Goal: Contribute content

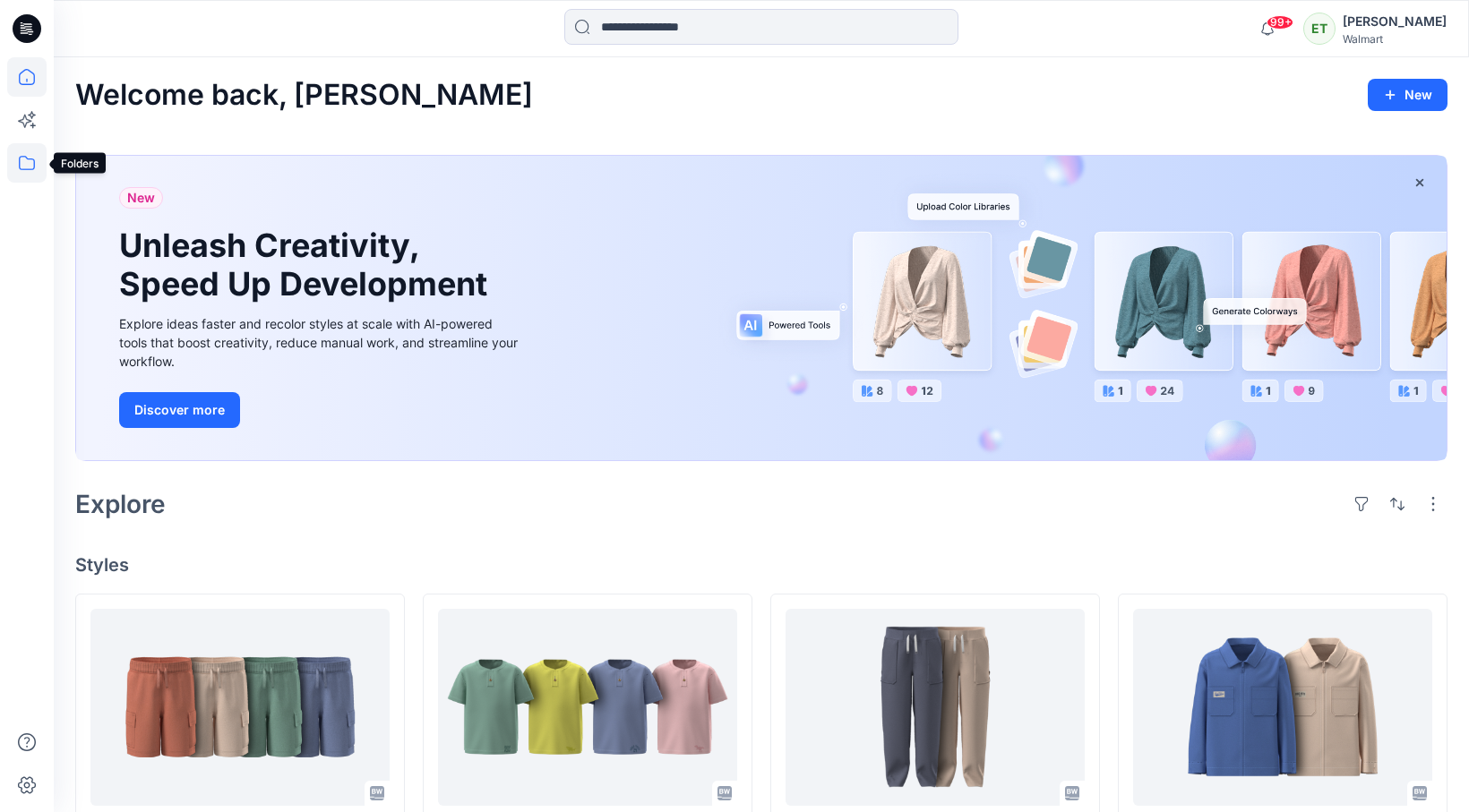
click at [22, 167] on icon at bounding box center [27, 164] width 40 height 40
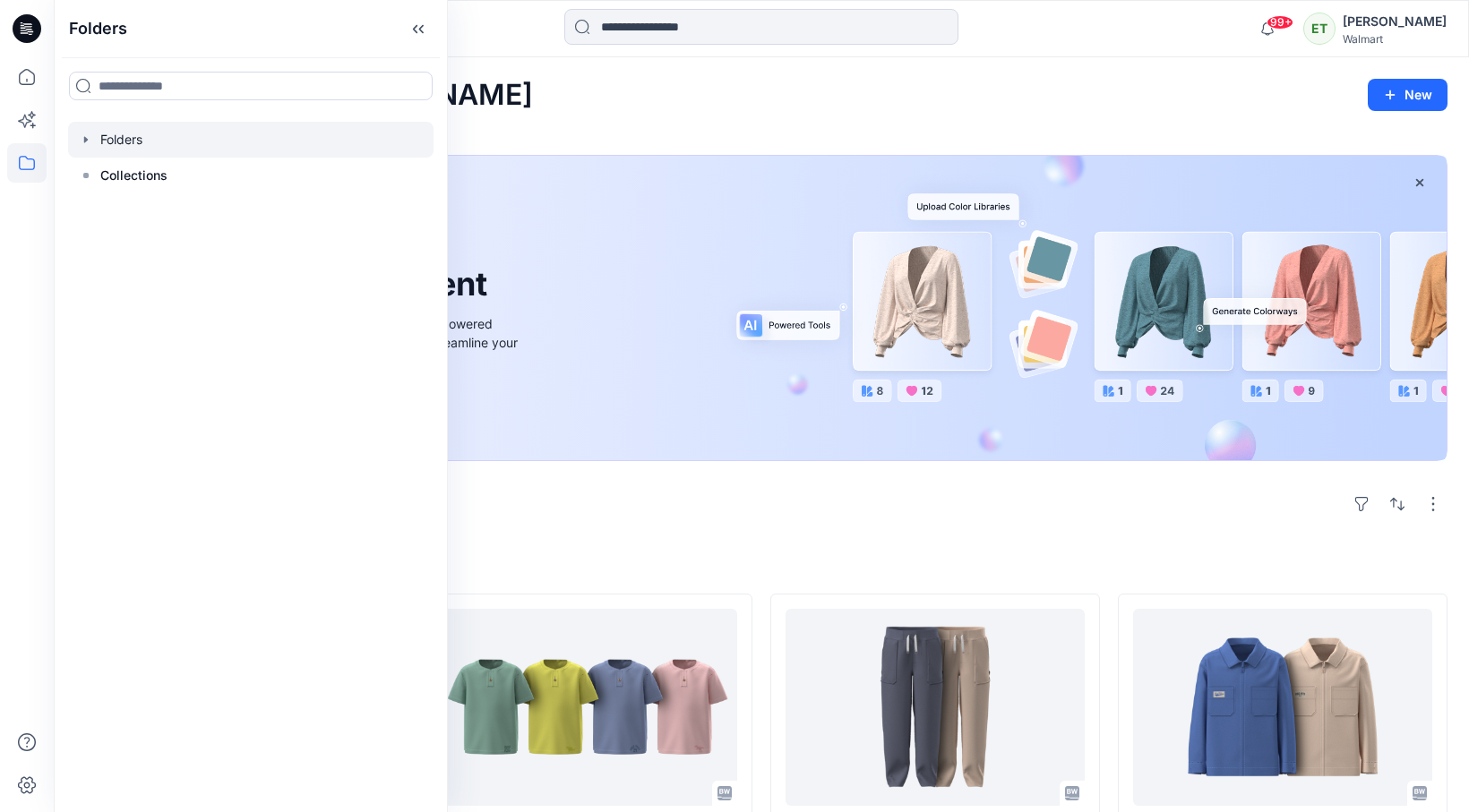
click at [159, 152] on div at bounding box center [251, 140] width 366 height 36
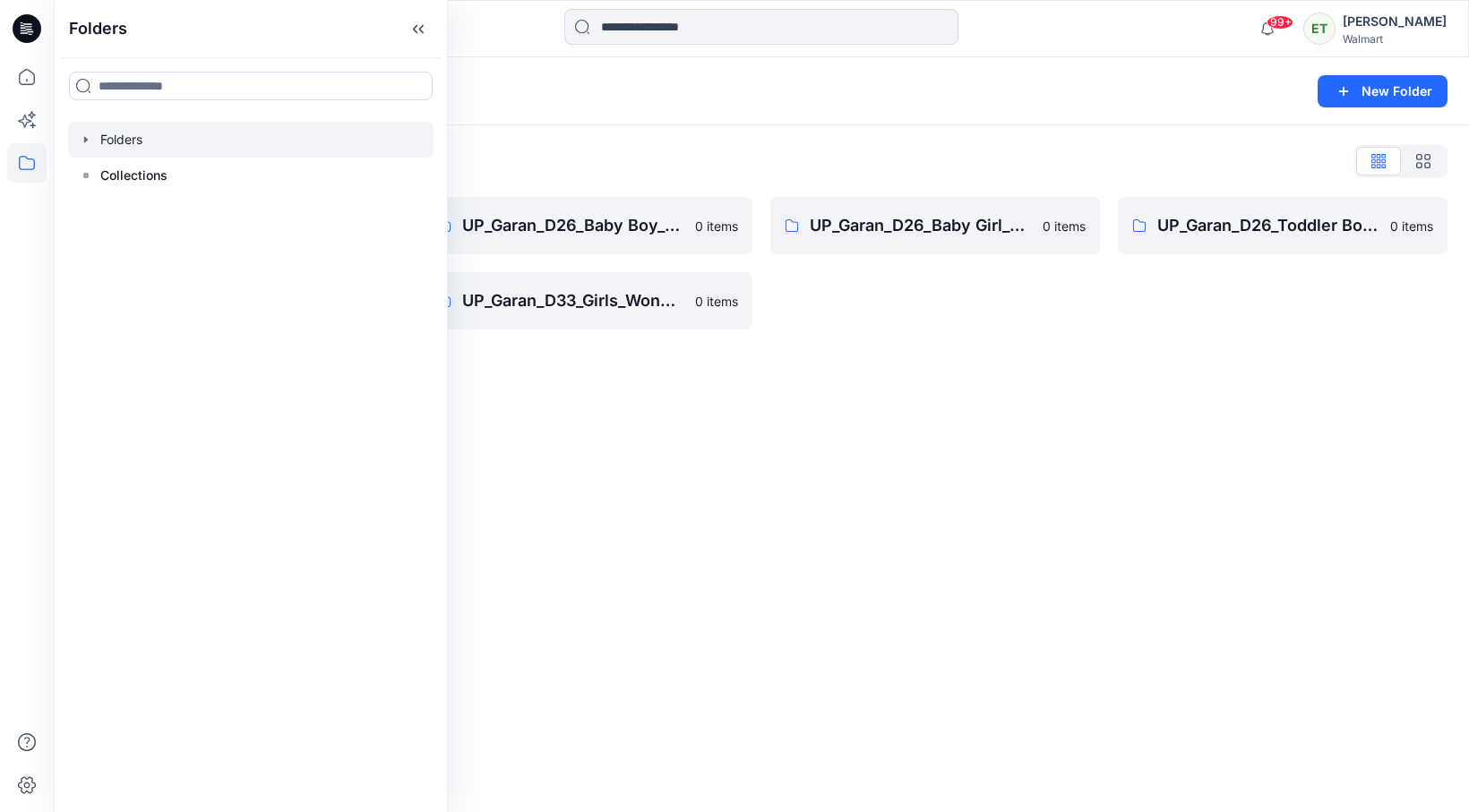
click at [719, 440] on div "Folders New Folder Folders List UP_Garan [PERSON_NAME] 0 items UP_Garan_D26_Tod…" at bounding box center [761, 435] width 1415 height 755
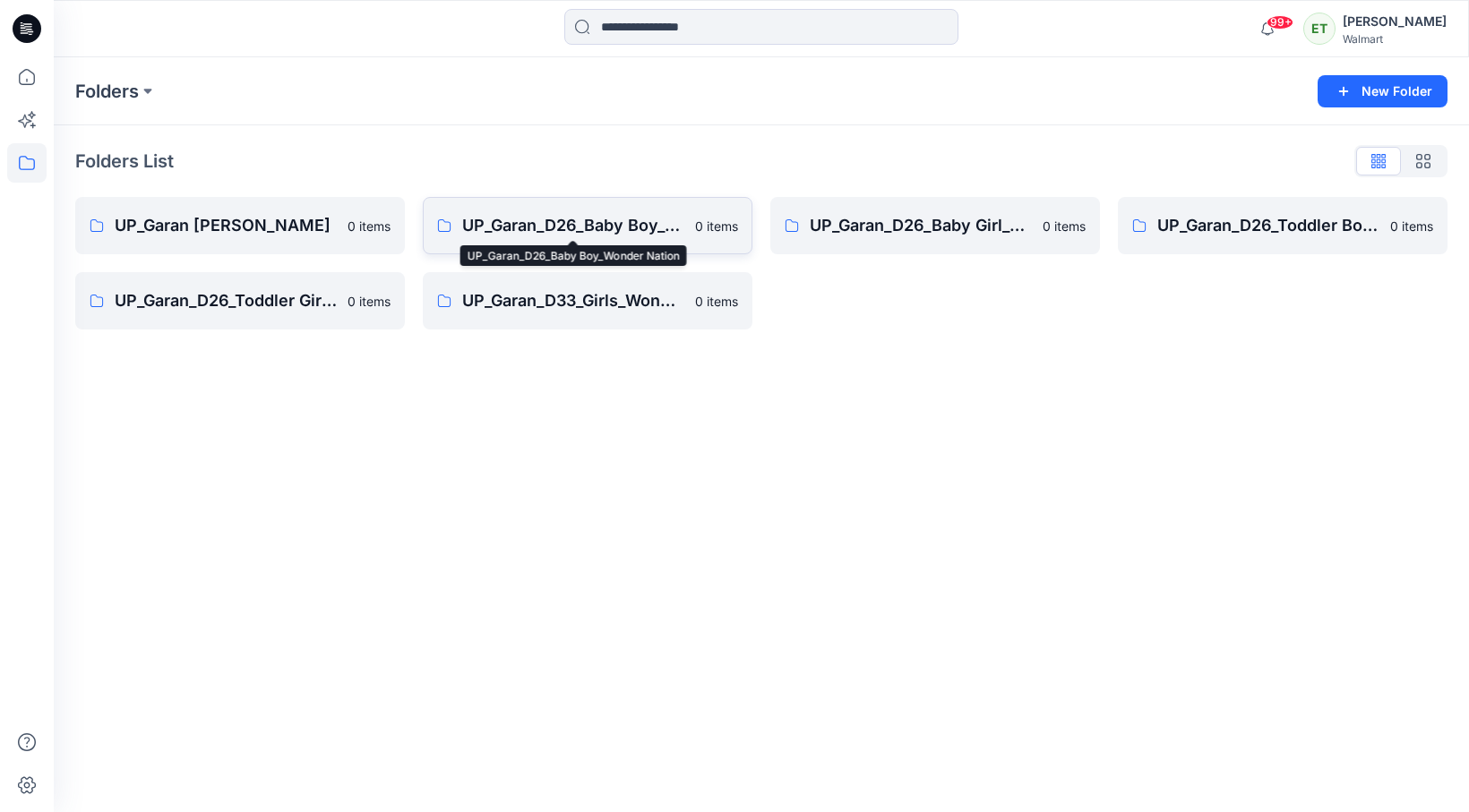
click at [558, 237] on p "UP_Garan_D26_Baby Boy_Wonder Nation" at bounding box center [573, 225] width 222 height 26
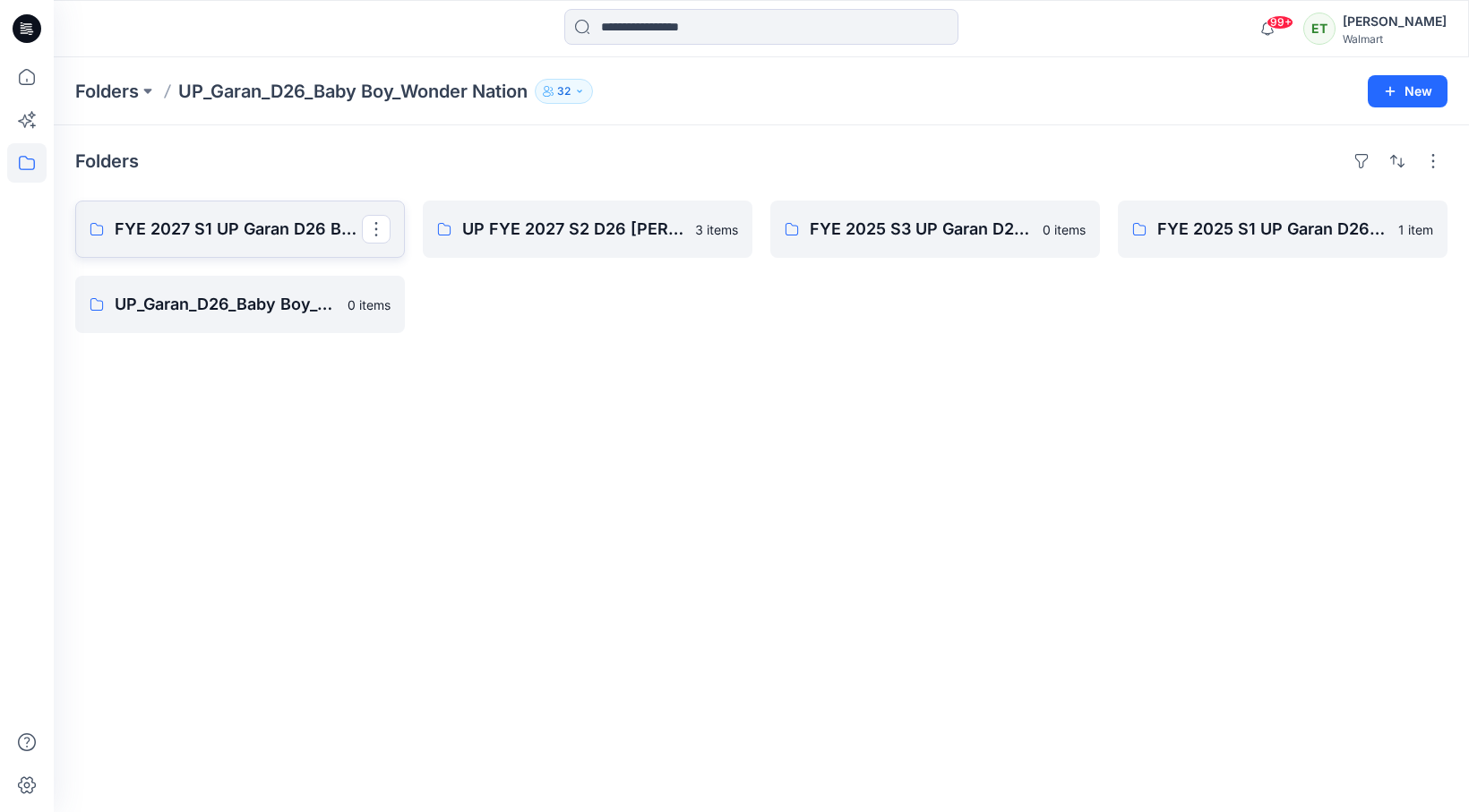
click at [280, 233] on p "FYE 2027 S1 UP Garan D26 Baby Boy" at bounding box center [237, 229] width 247 height 26
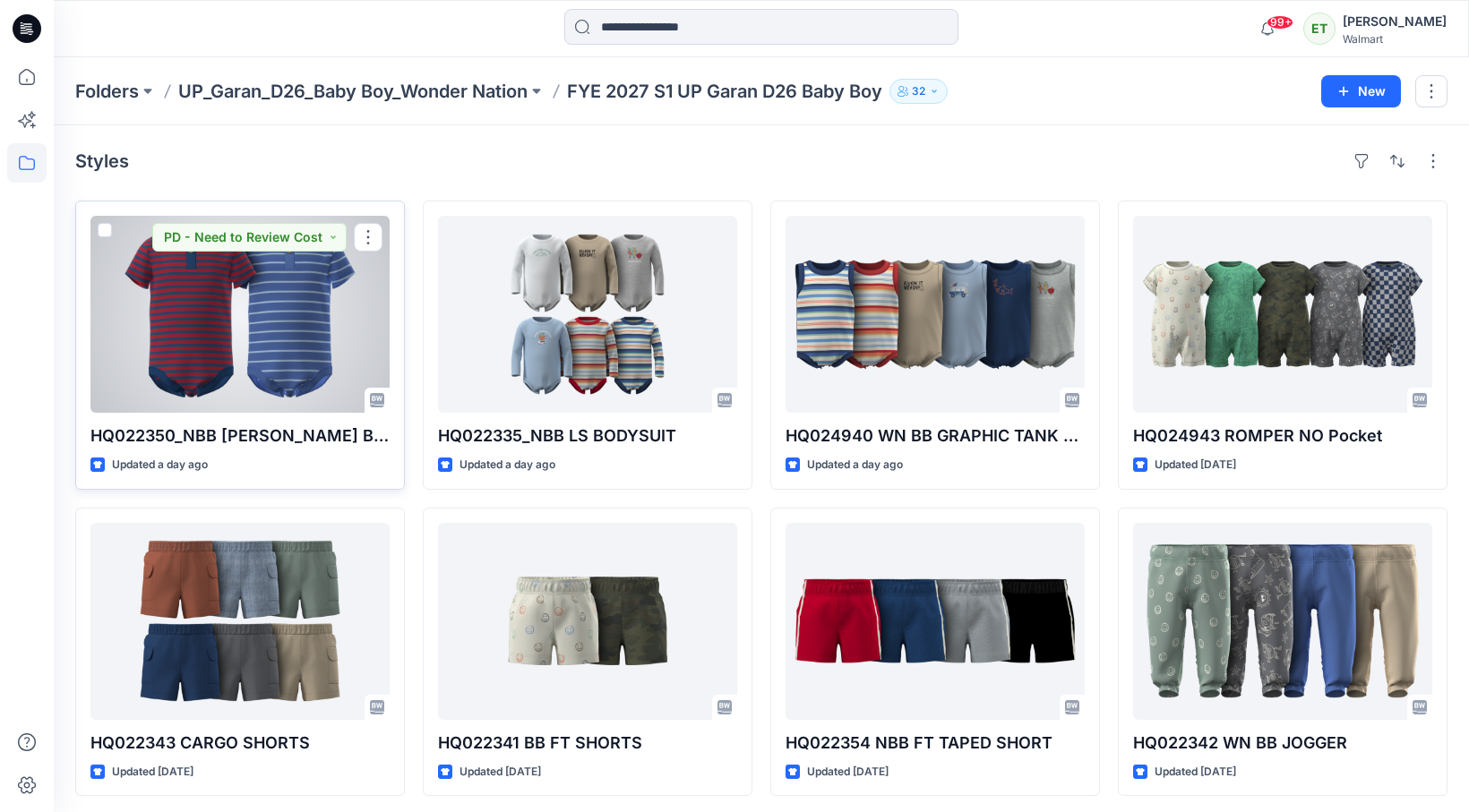
click at [285, 320] on div at bounding box center [240, 314] width 299 height 197
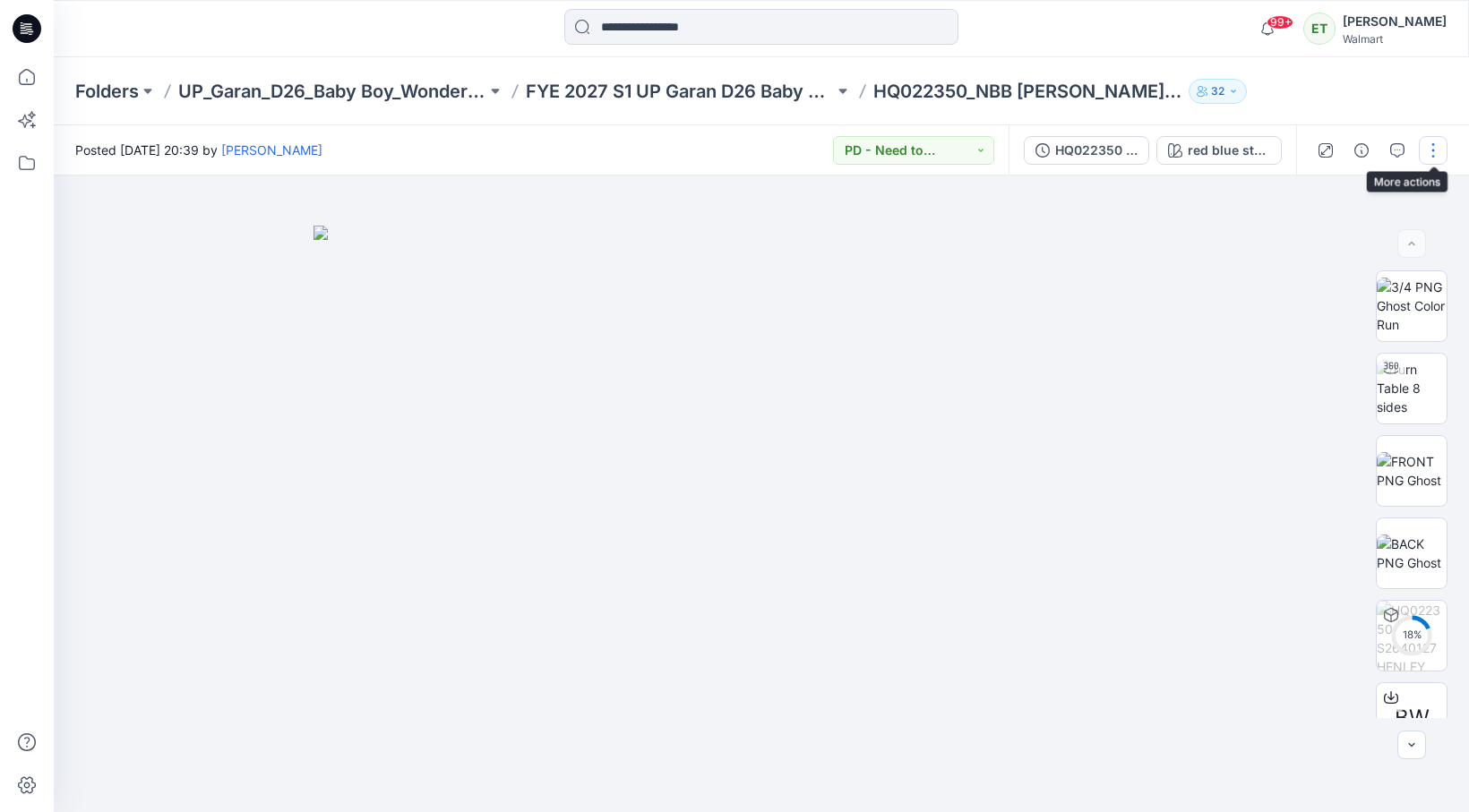
click at [1437, 137] on button "button" at bounding box center [1433, 150] width 28 height 28
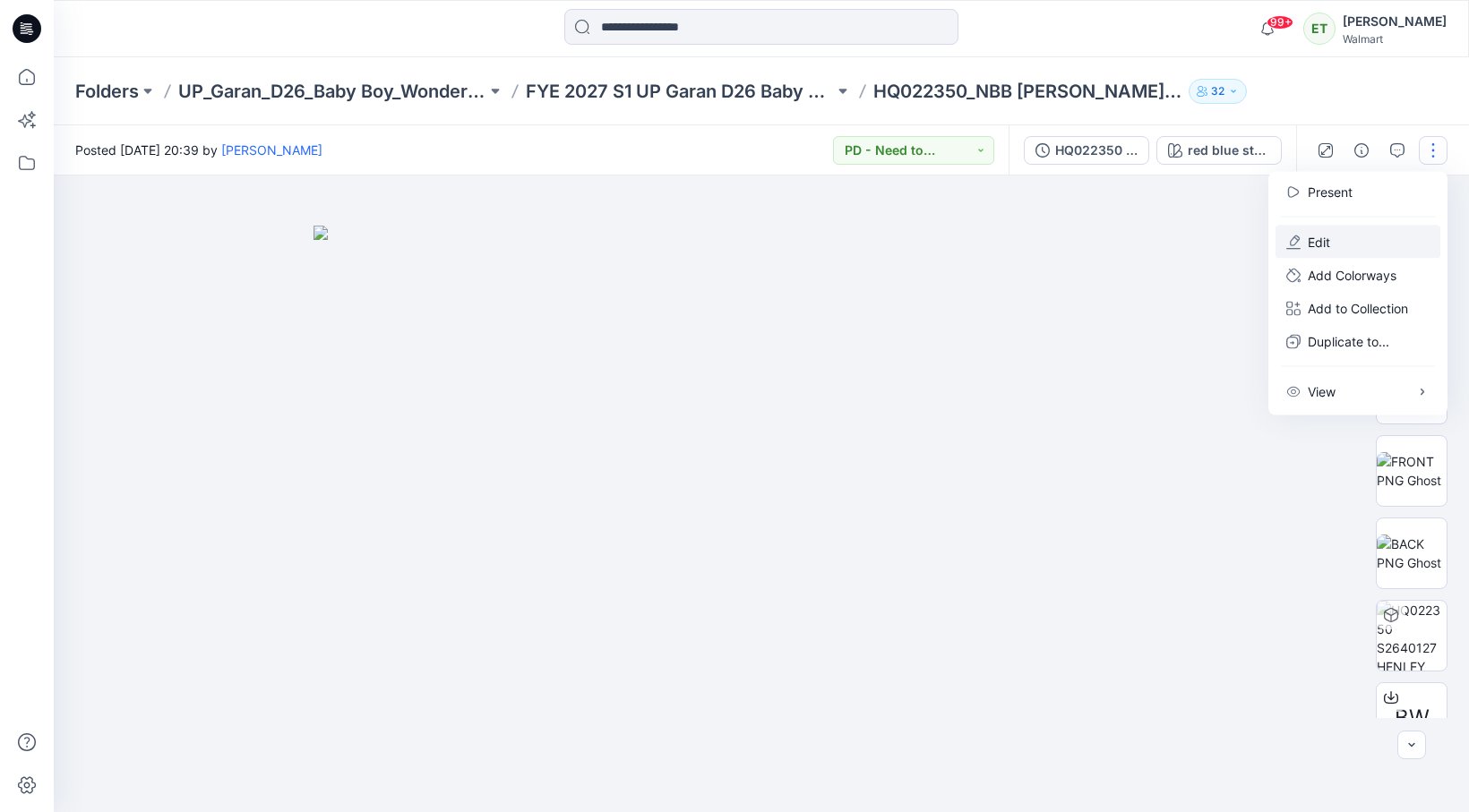
click at [1386, 238] on button "Edit" at bounding box center [1357, 242] width 164 height 33
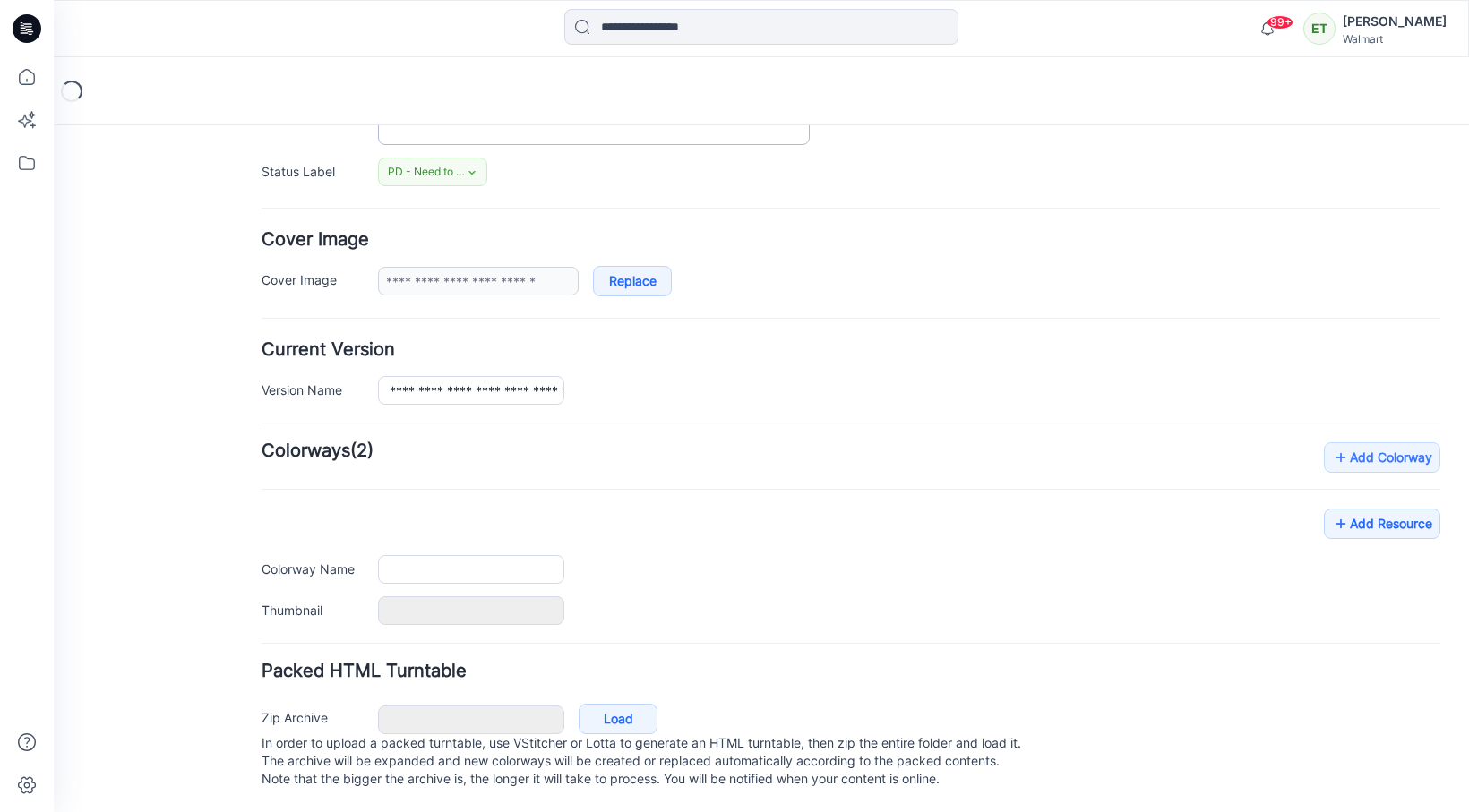
type input "**********"
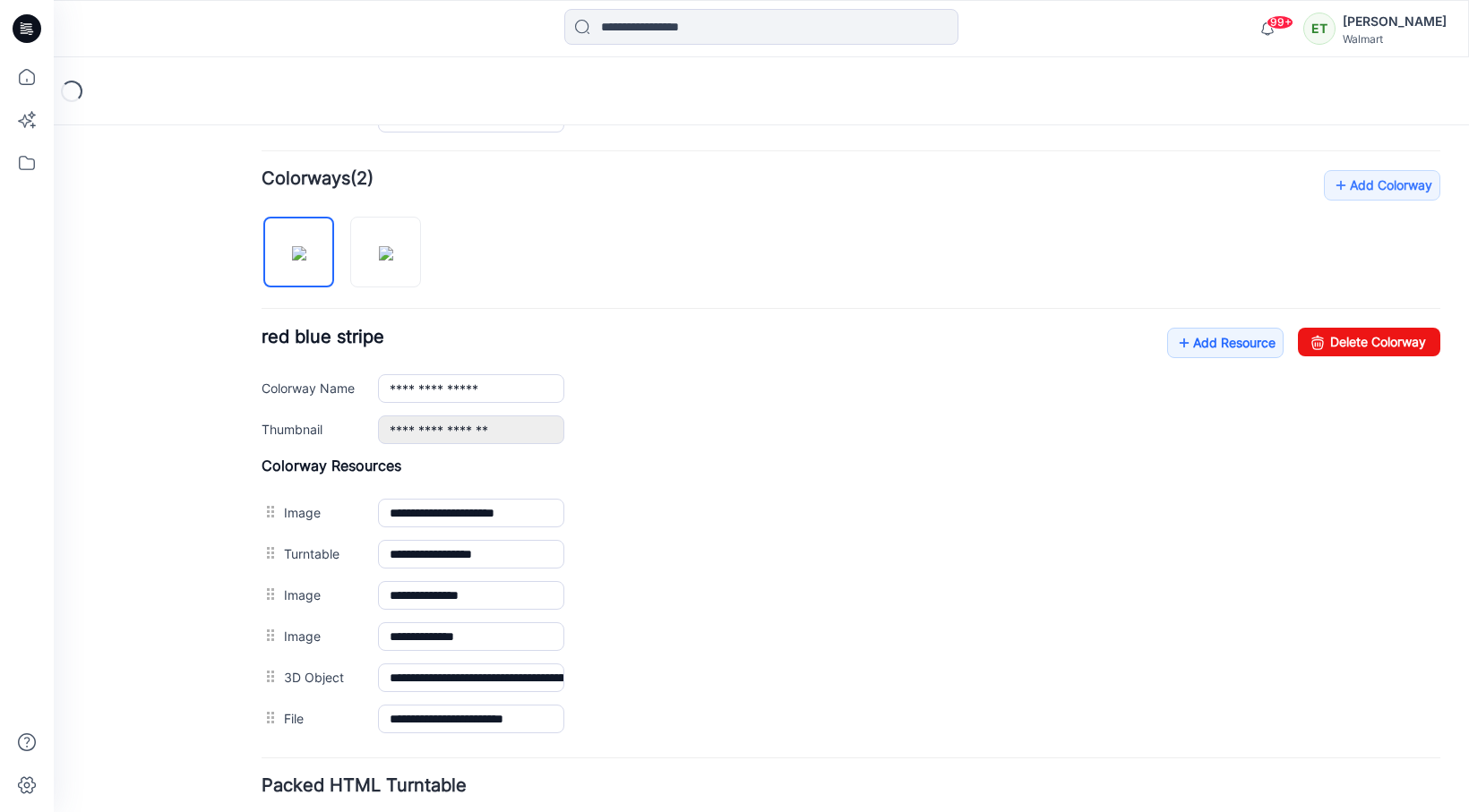
scroll to position [562, 0]
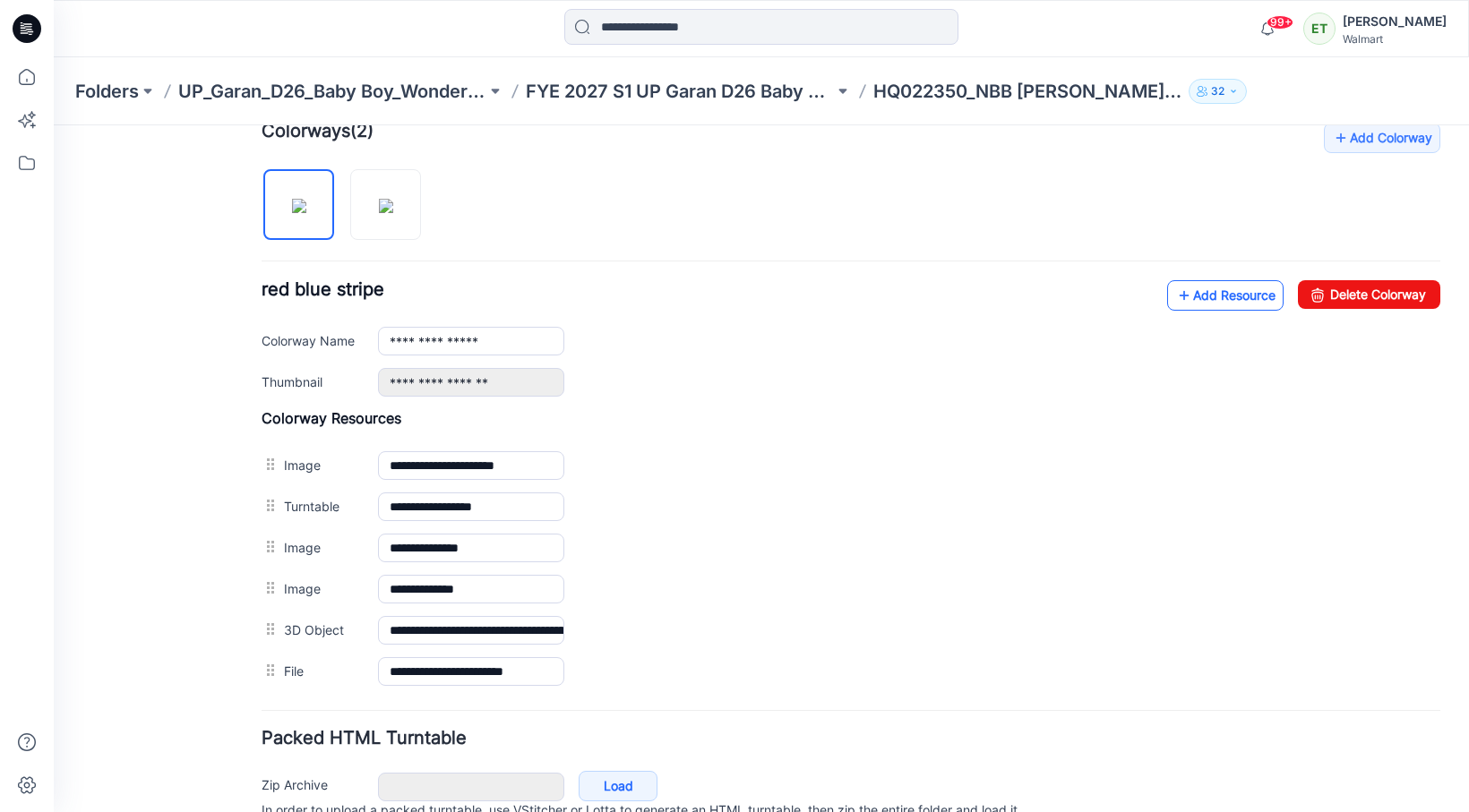
click at [1232, 296] on link "Add Resource" at bounding box center [1224, 296] width 116 height 30
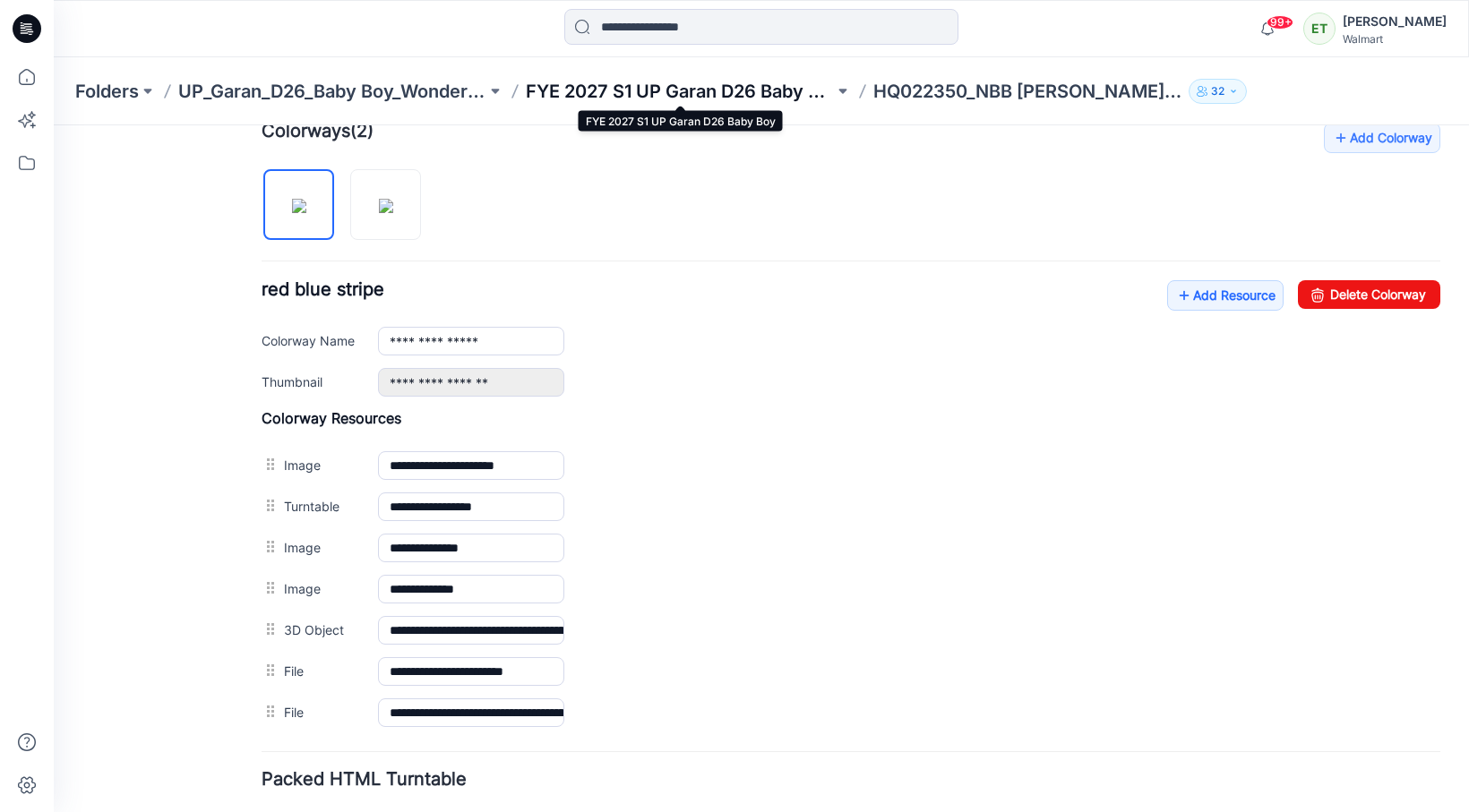
click at [686, 86] on p "FYE 2027 S1 UP Garan D26 Baby Boy" at bounding box center [680, 91] width 308 height 26
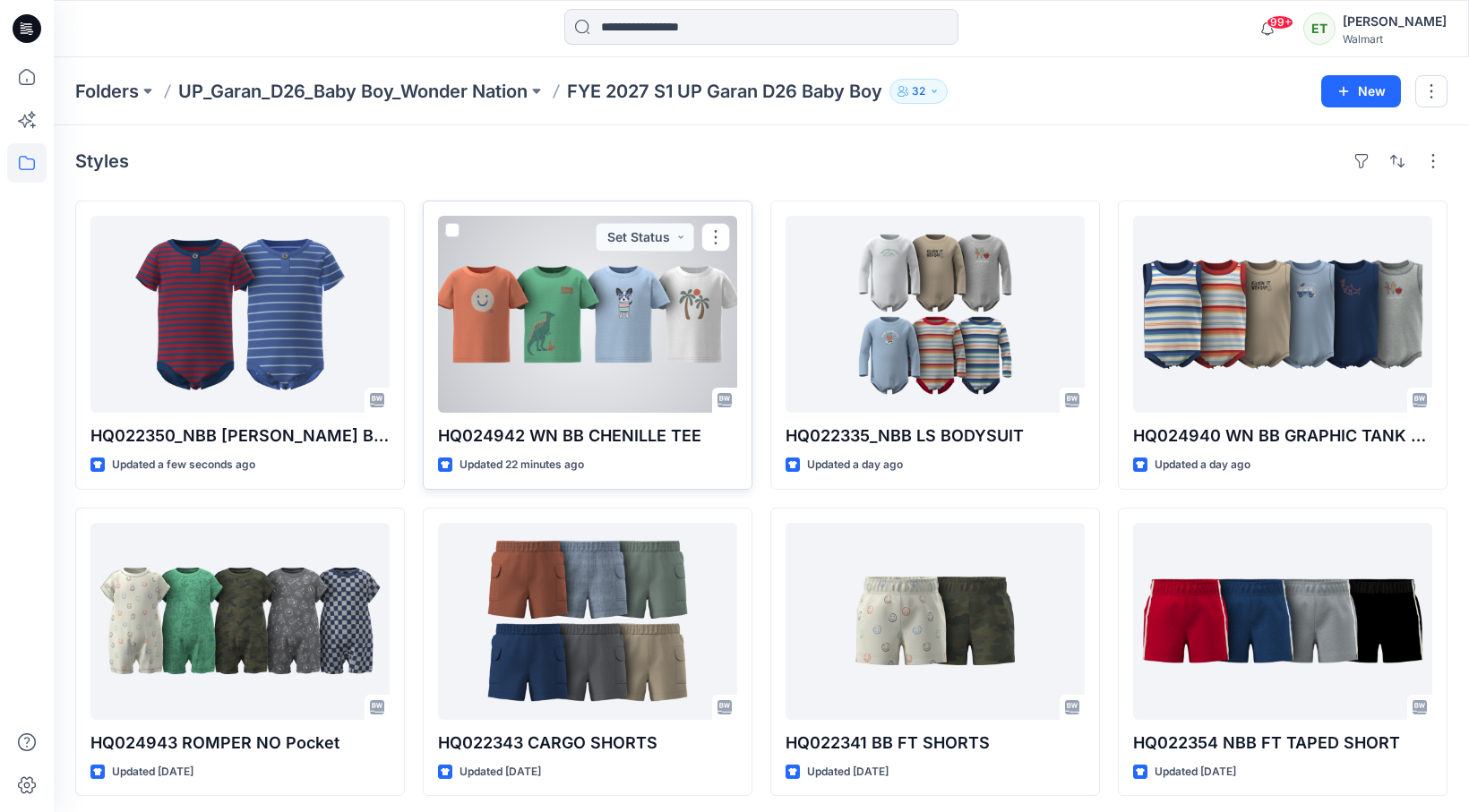
click at [536, 285] on div at bounding box center [587, 314] width 299 height 197
